Goal: Check status

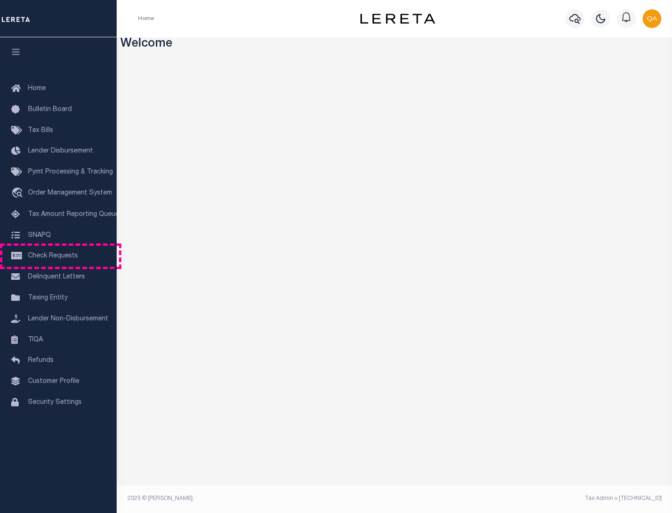
click at [58, 256] on span "Check Requests" at bounding box center [53, 256] width 50 height 7
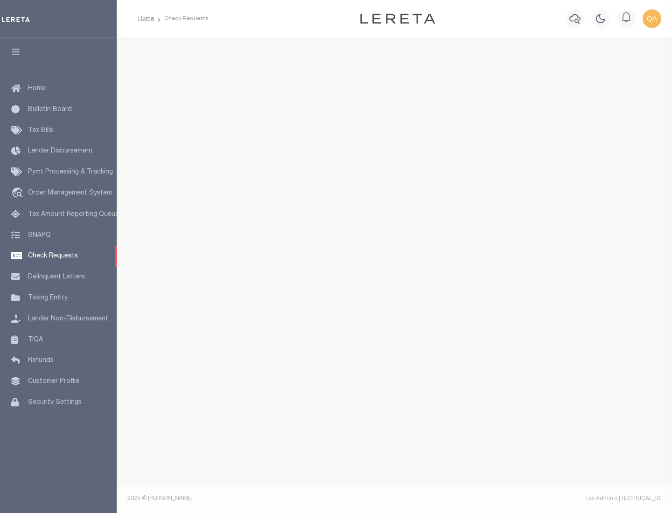
select select "50"
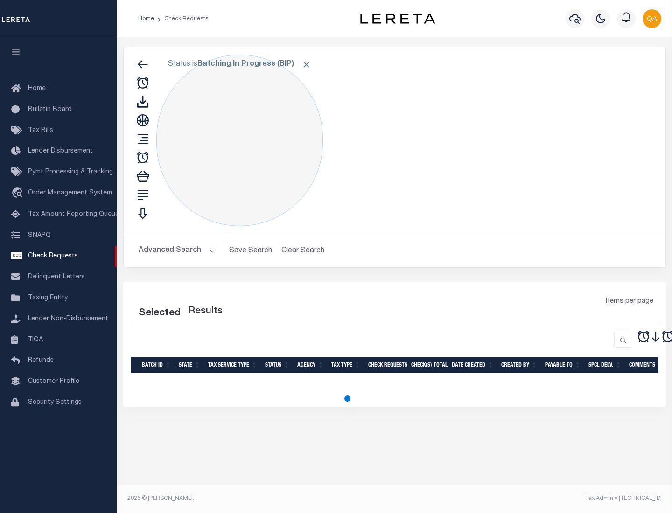
select select "50"
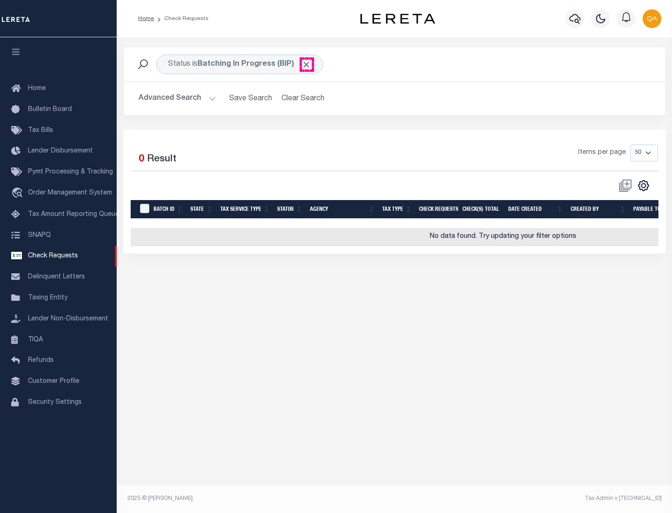
click at [306, 64] on span "Click to Remove" at bounding box center [306, 65] width 10 height 10
